Goal: Task Accomplishment & Management: Complete application form

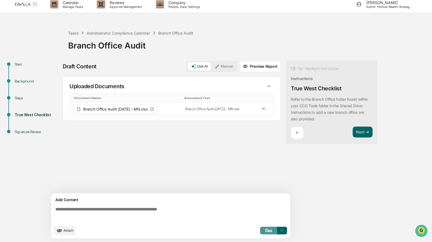
click at [268, 230] on img "button" at bounding box center [268, 231] width 7 height 4
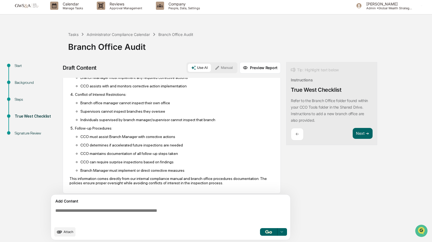
scroll to position [4, 0]
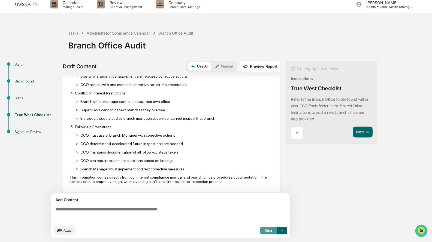
click at [270, 231] on img "button" at bounding box center [268, 231] width 7 height 4
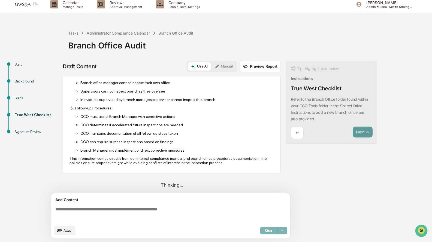
scroll to position [248, 0]
click at [355, 138] on div "Next ➔" at bounding box center [363, 133] width 20 height 13
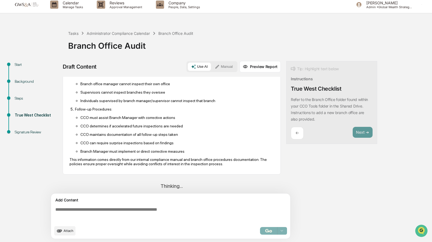
scroll to position [4, 0]
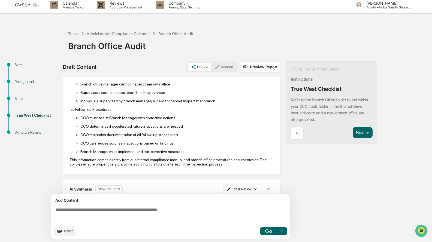
click at [355, 124] on div "Tip: Highlight text below Instructions True West Checklist Refer to the Branch …" at bounding box center [331, 102] width 91 height 83
click at [360, 127] on div "Tip: Highlight text below Instructions True West Checklist Refer to the Branch …" at bounding box center [331, 102] width 91 height 83
click at [364, 133] on button "Next ➔" at bounding box center [363, 132] width 20 height 11
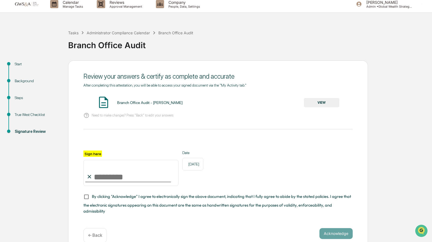
drag, startPoint x: 119, startPoint y: 177, endPoint x: 123, endPoint y: 180, distance: 5.4
click at [119, 177] on input "Sign here" at bounding box center [130, 173] width 95 height 26
type input "**********"
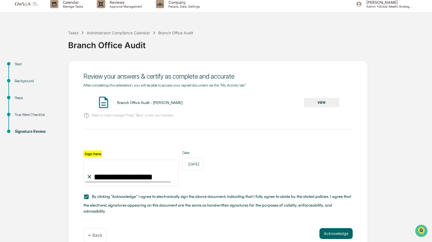
click at [315, 100] on button "VIEW" at bounding box center [321, 102] width 35 height 9
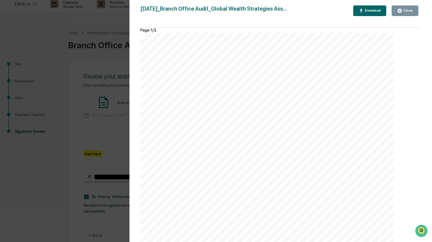
click at [412, 9] on div "Close" at bounding box center [408, 11] width 11 height 4
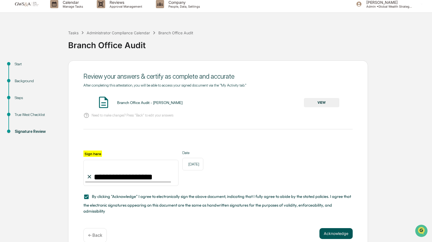
click at [349, 229] on button "Acknowledge" at bounding box center [336, 234] width 33 height 11
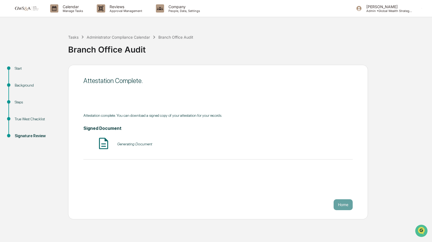
scroll to position [0, 0]
